Goal: Consume media (video, audio)

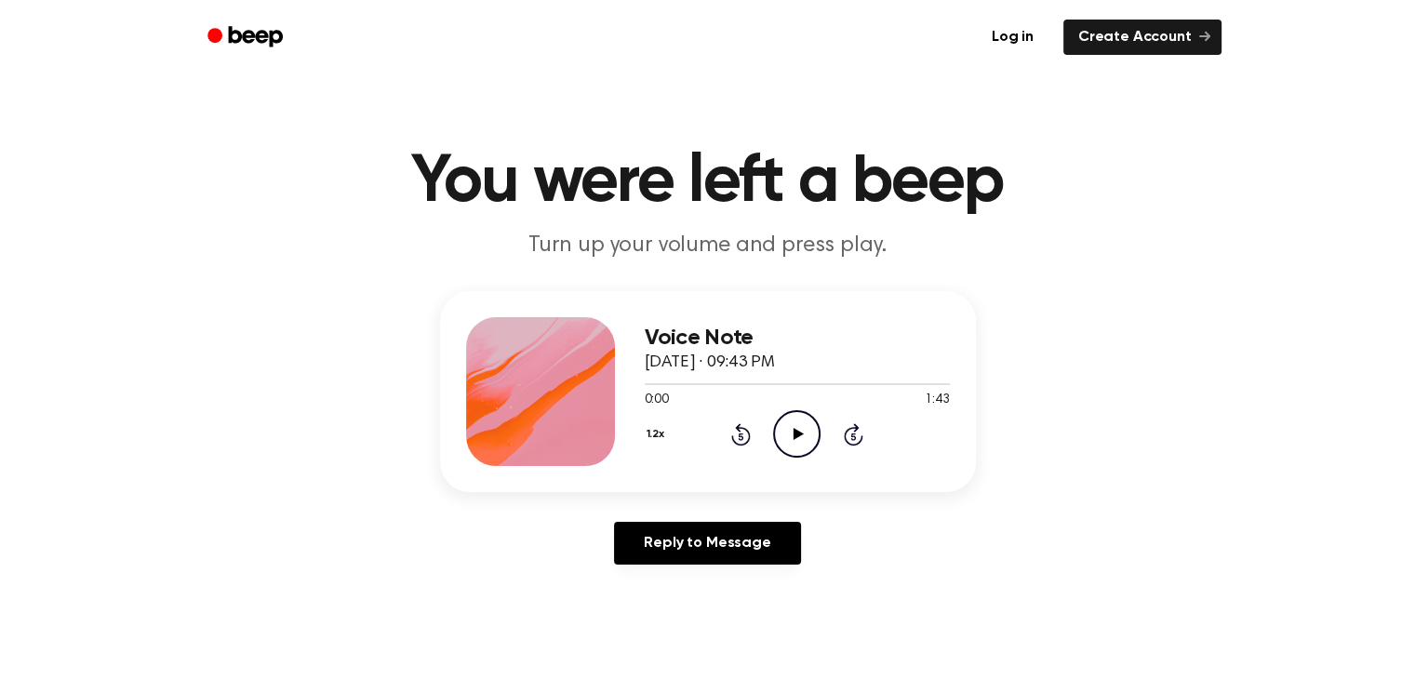
click at [1062, 534] on div "Voice Note [DATE] · 09:43 PM 0:00 1:43 Your browser does not support the [objec…" at bounding box center [707, 435] width 1371 height 288
click at [779, 425] on icon "Play Audio" at bounding box center [796, 433] width 47 height 47
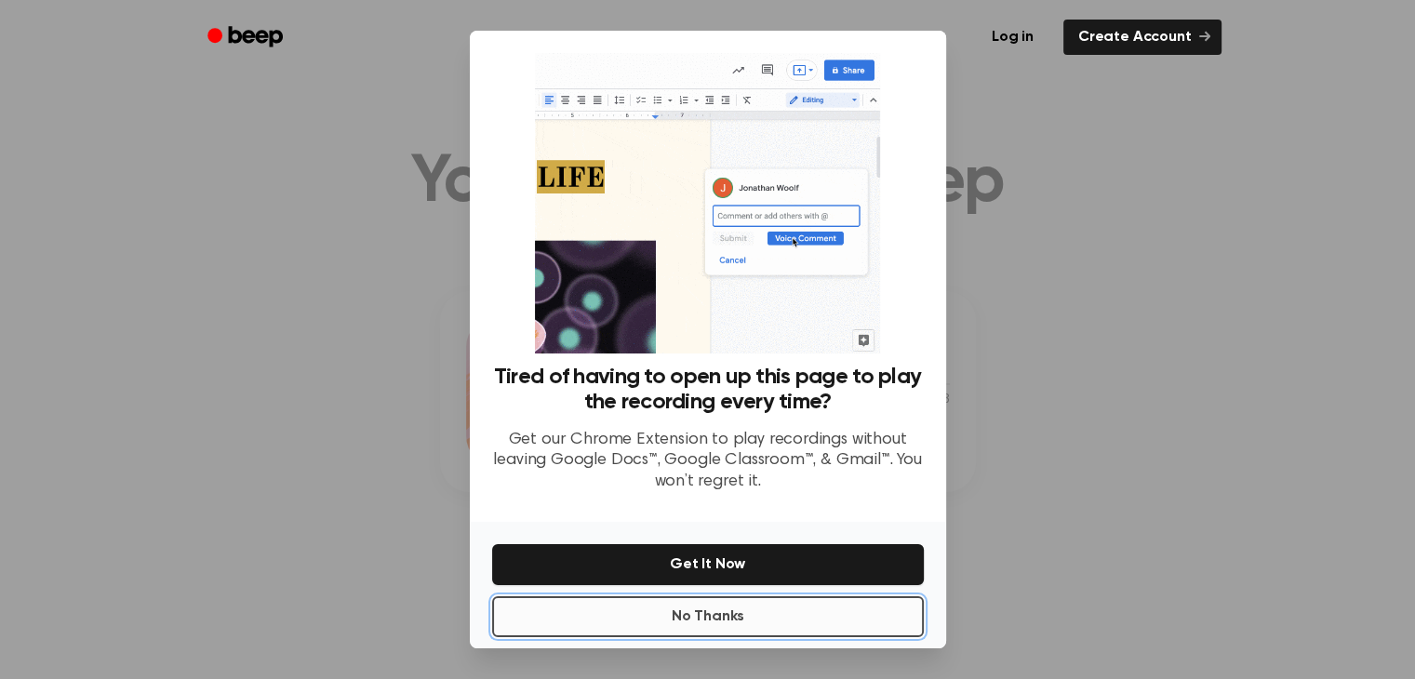
click at [703, 634] on button "No Thanks" at bounding box center [708, 616] width 432 height 41
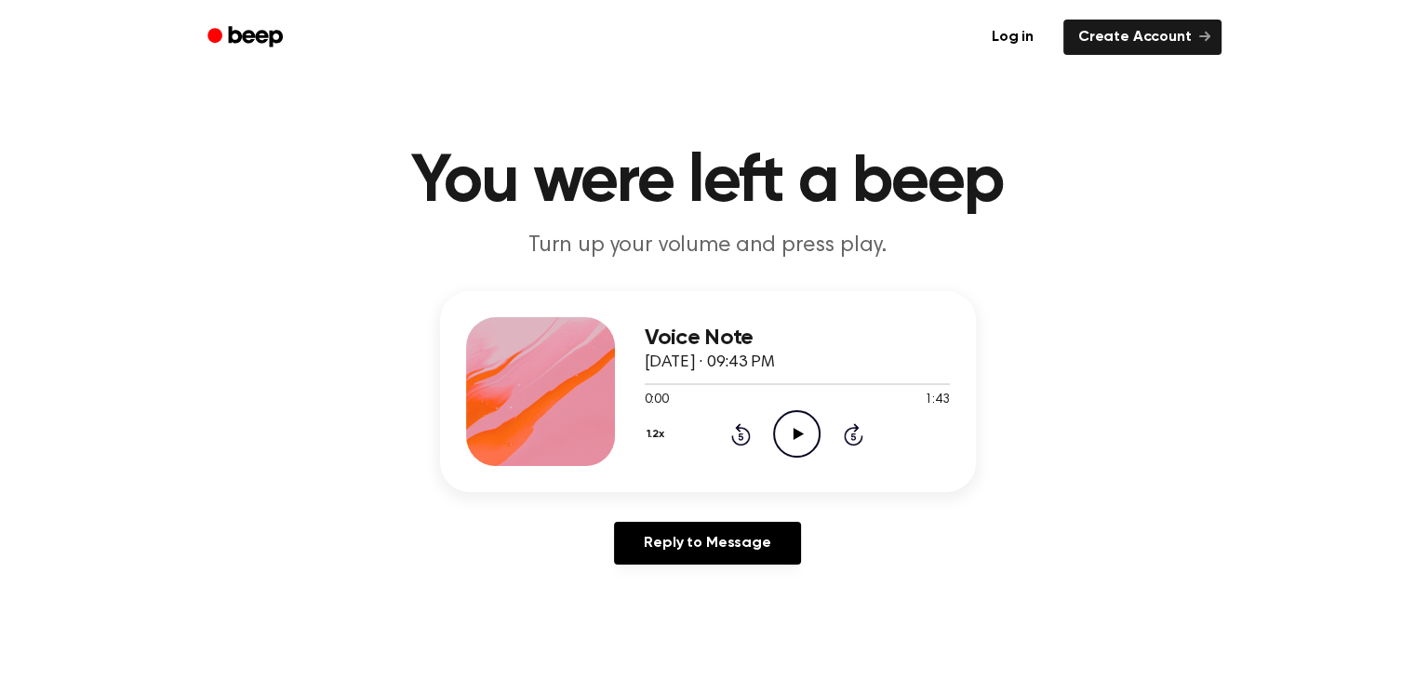
click at [791, 429] on icon "Play Audio" at bounding box center [796, 433] width 47 height 47
click at [654, 436] on button "1.2x" at bounding box center [664, 435] width 27 height 32
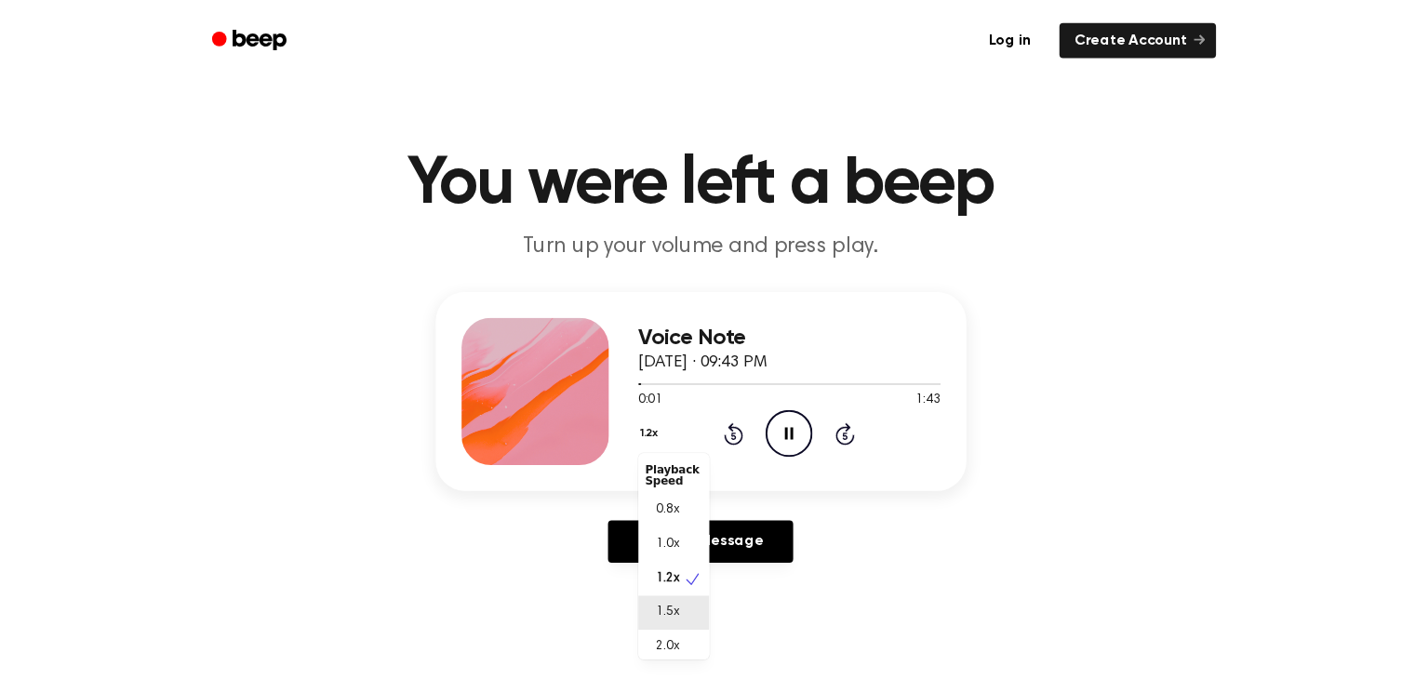
scroll to position [7, 0]
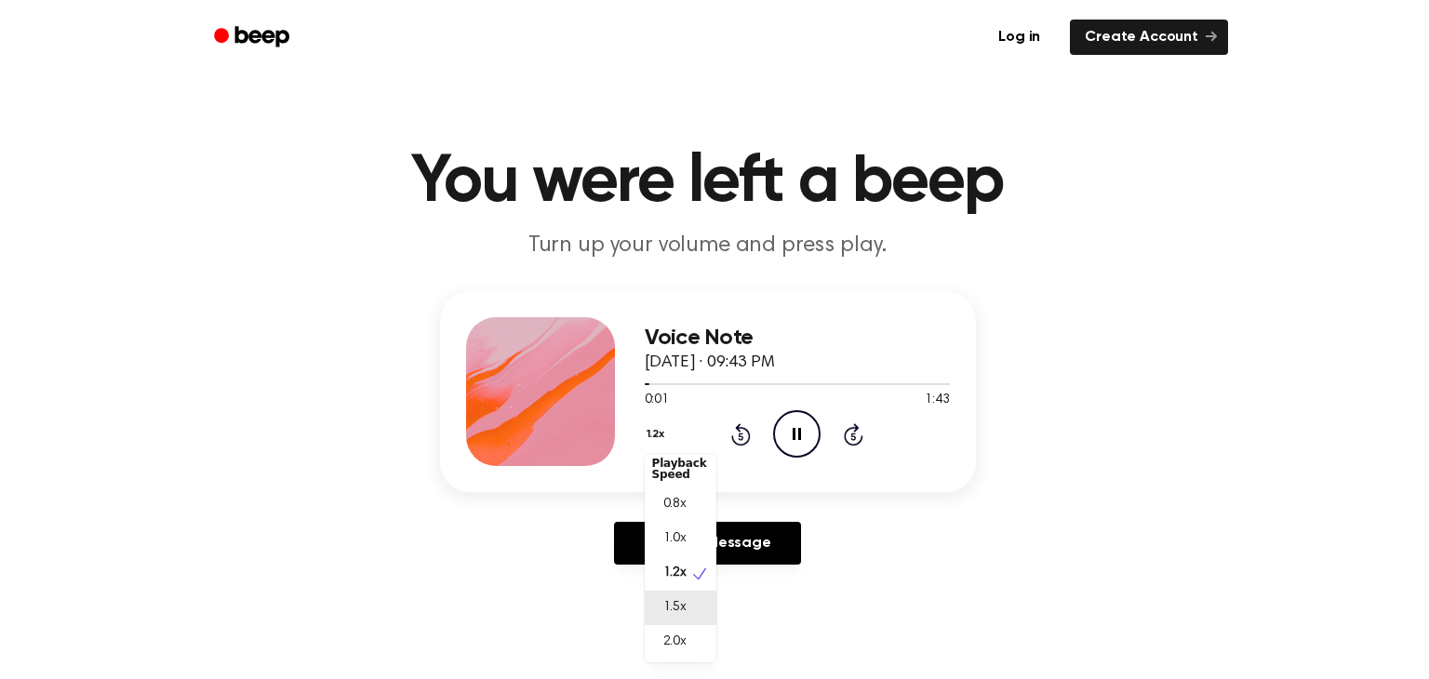
click at [692, 603] on div "1.5x" at bounding box center [681, 608] width 72 height 34
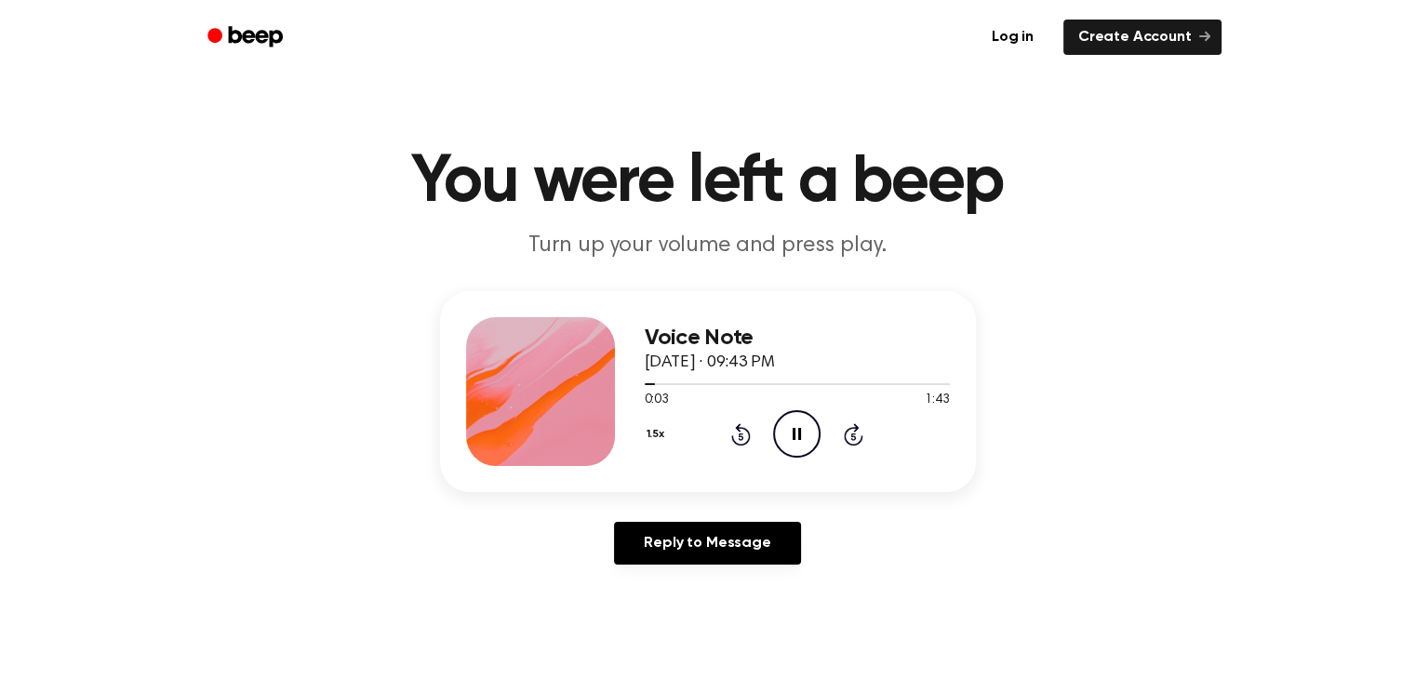
click at [648, 425] on button "1.5x" at bounding box center [658, 435] width 27 height 32
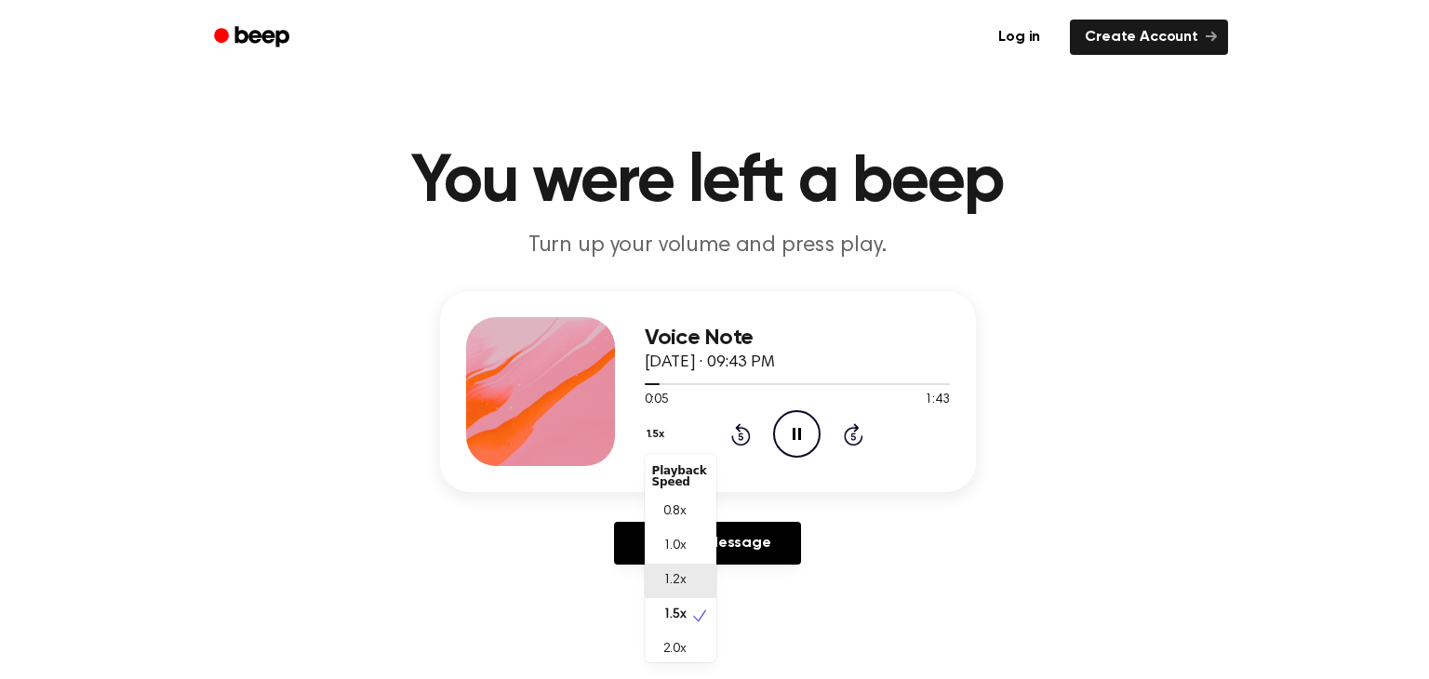
click at [668, 574] on span "1.2x" at bounding box center [674, 581] width 23 height 20
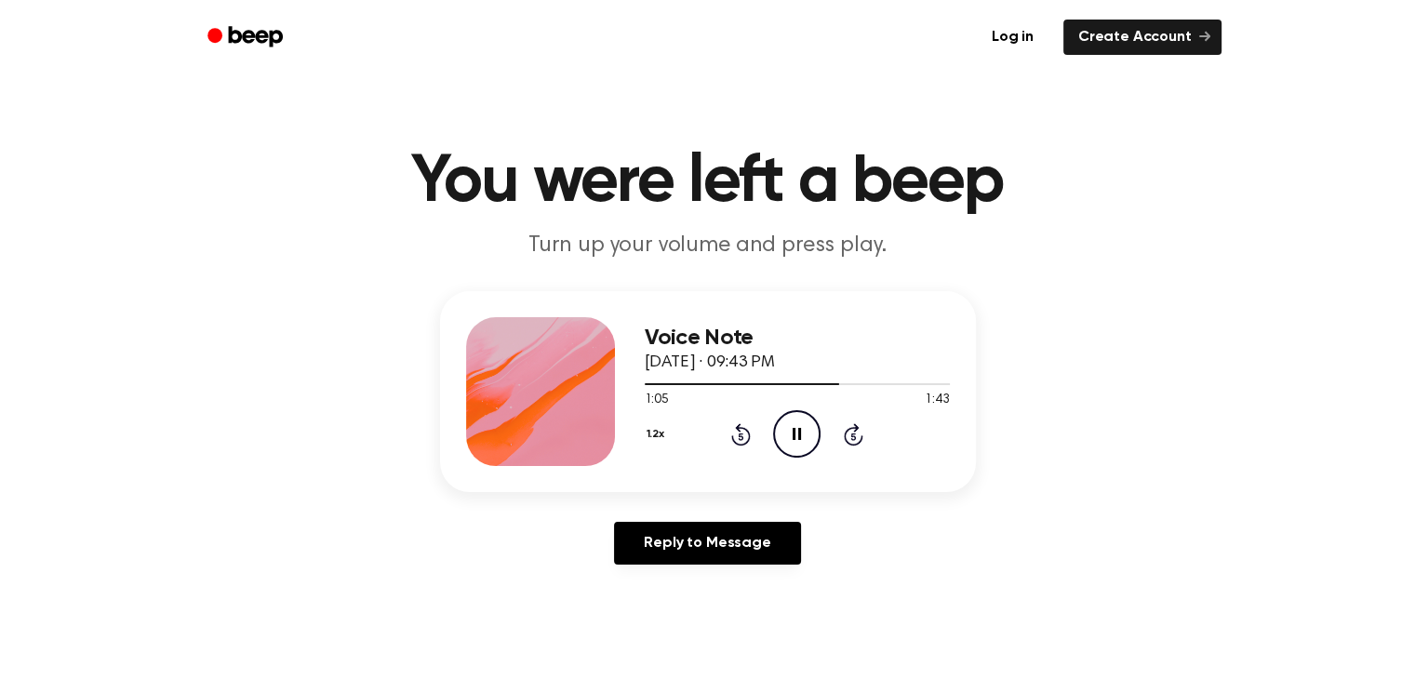
click at [793, 432] on icon at bounding box center [797, 434] width 8 height 12
